Goal: Register for event/course

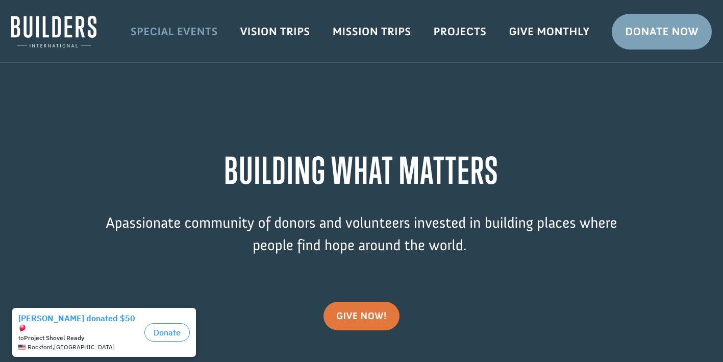
click at [186, 32] on link "Special Events" at bounding box center [174, 32] width 110 height 30
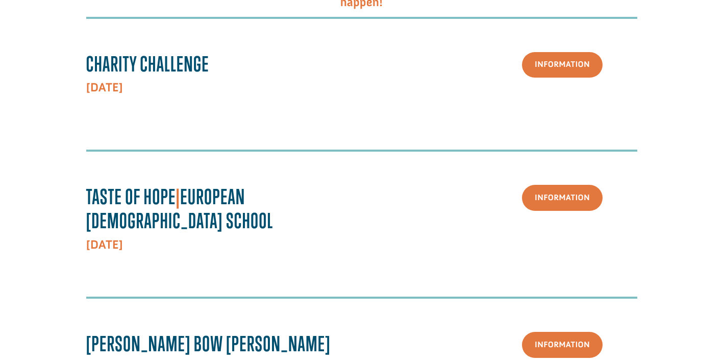
scroll to position [249, 0]
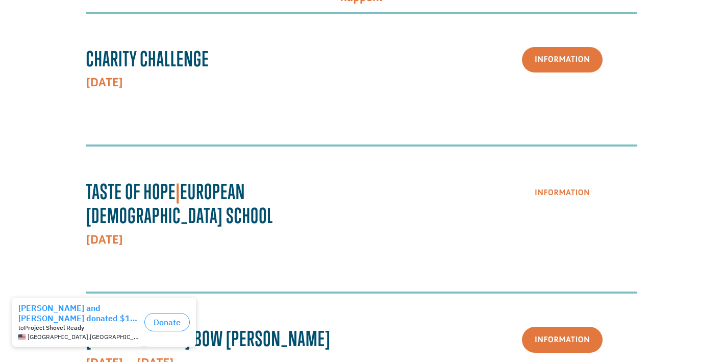
click at [551, 194] on link "Information" at bounding box center [562, 193] width 81 height 26
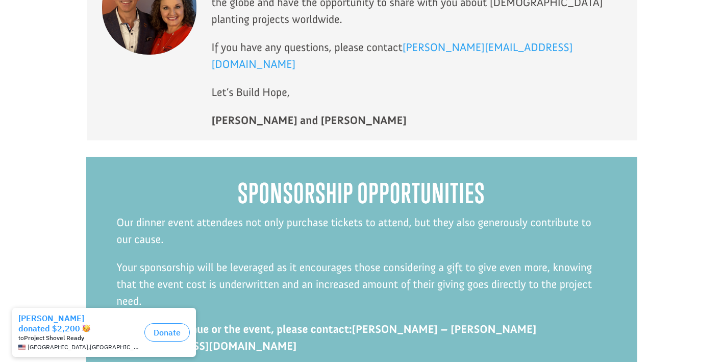
scroll to position [2412, 0]
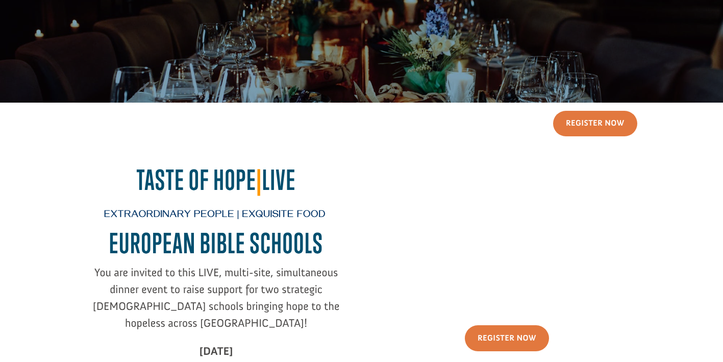
scroll to position [0, 0]
